Goal: Entertainment & Leisure: Consume media (video, audio)

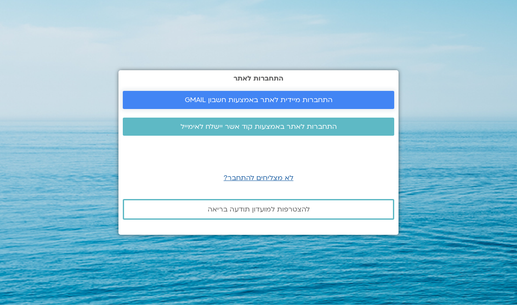
click at [242, 99] on span "התחברות מיידית לאתר באמצעות חשבון GMAIL" at bounding box center [259, 100] width 148 height 8
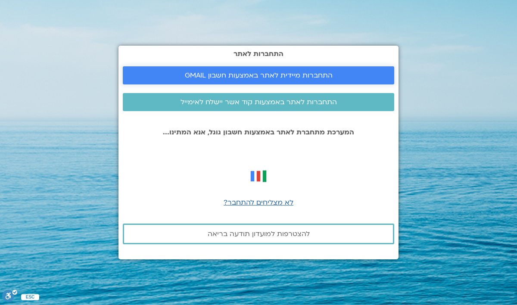
click at [208, 74] on span "התחברות מיידית לאתר באמצעות חשבון GMAIL" at bounding box center [259, 75] width 148 height 8
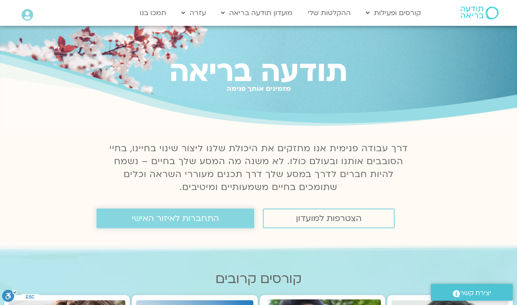
click at [185, 225] on link "התחברות לאיזור האישי" at bounding box center [175, 218] width 158 height 20
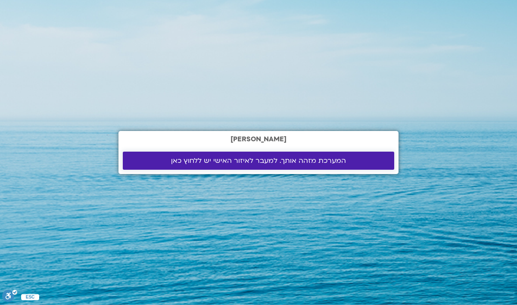
click at [276, 162] on span "המערכת מזהה אותך. למעבר לאיזור האישי יש ללחוץ כאן" at bounding box center [258, 161] width 175 height 8
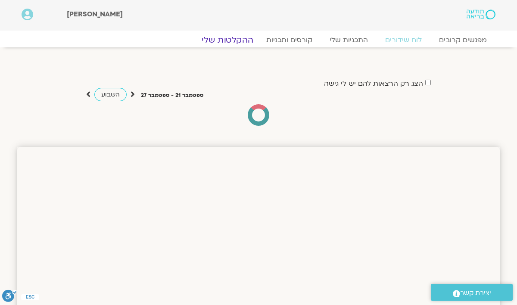
click at [234, 39] on link "ההקלטות שלי" at bounding box center [227, 40] width 72 height 10
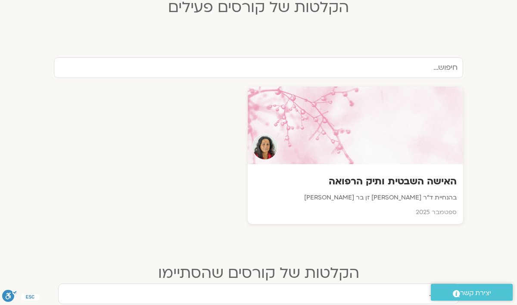
scroll to position [254, 0]
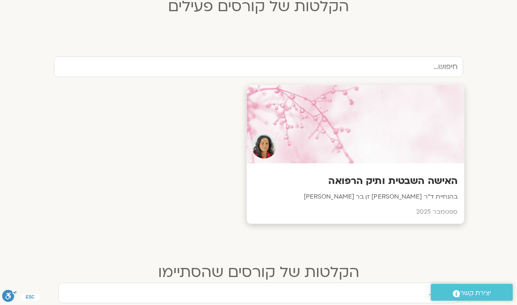
click at [368, 187] on h3 "האישה השבטית ותיק הרפואה" at bounding box center [355, 180] width 205 height 13
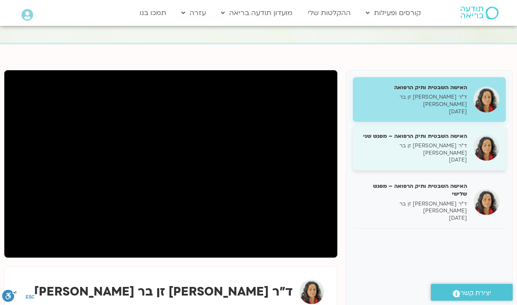
scroll to position [72, 0]
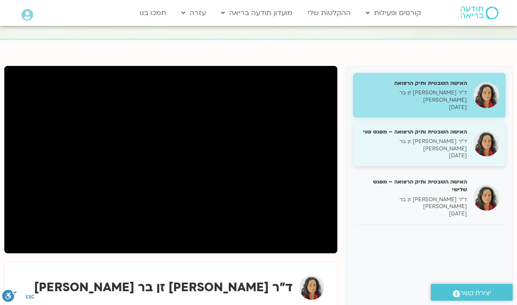
click at [450, 138] on p "ד״ר [PERSON_NAME] זן בר [PERSON_NAME]" at bounding box center [413, 145] width 108 height 15
